Goal: Check status: Check status

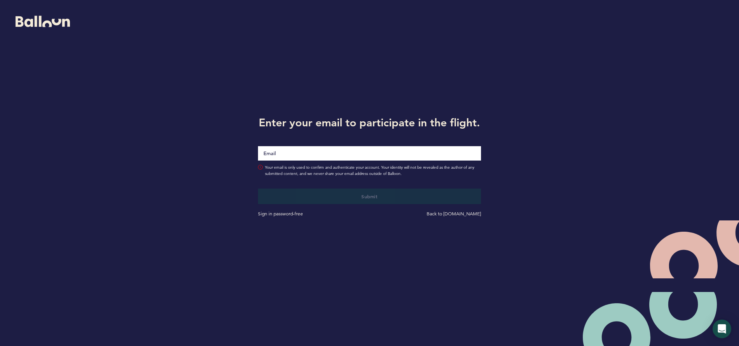
click at [339, 158] on input "Email" at bounding box center [369, 153] width 223 height 14
type input "[EMAIL_ADDRESS][DOMAIN_NAME]"
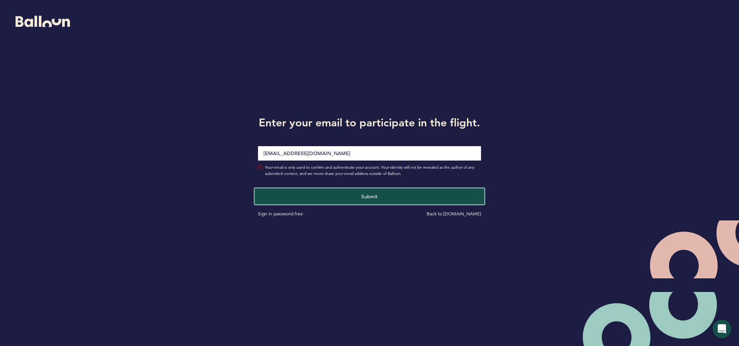
click at [343, 191] on button "Submit" at bounding box center [369, 196] width 230 height 16
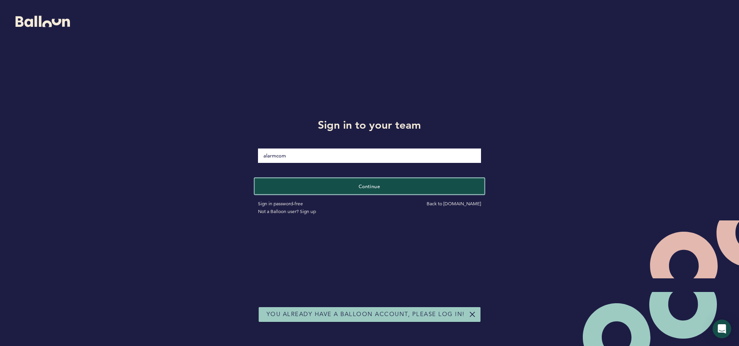
click at [343, 183] on button "Continue" at bounding box center [369, 186] width 230 height 16
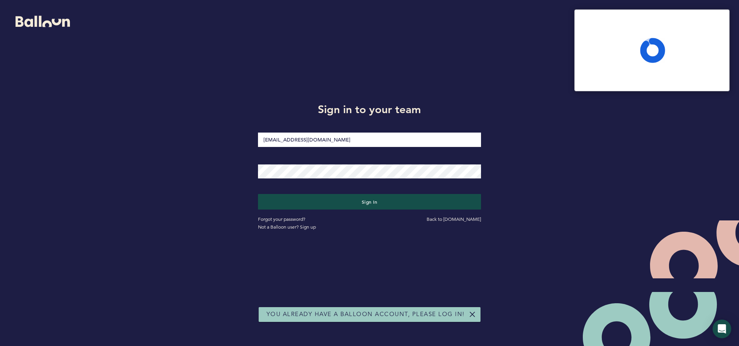
click at [258, 164] on div at bounding box center [258, 164] width 0 height 0
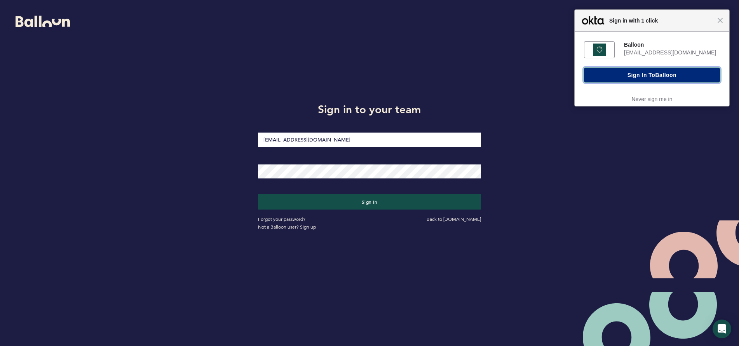
click at [624, 77] on button "Sign In to [GEOGRAPHIC_DATA]" at bounding box center [652, 75] width 136 height 15
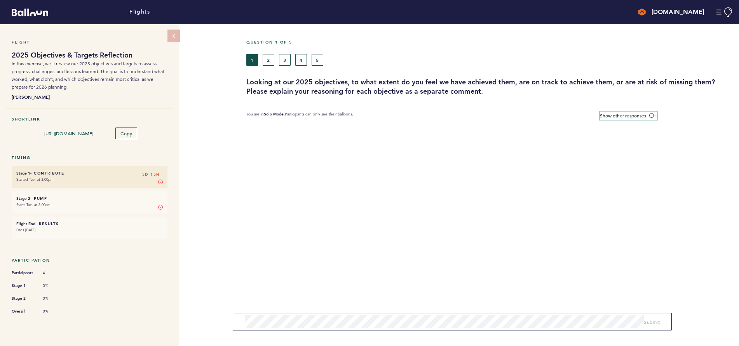
click at [653, 113] on label "Show other responses" at bounding box center [628, 115] width 57 height 8
click at [0, 0] on input "Show other responses" at bounding box center [0, 0] width 0 height 0
click at [653, 114] on span at bounding box center [653, 115] width 8 height 2
click at [0, 0] on input "Hide other responses" at bounding box center [0, 0] width 0 height 0
